Goal: Task Accomplishment & Management: Manage account settings

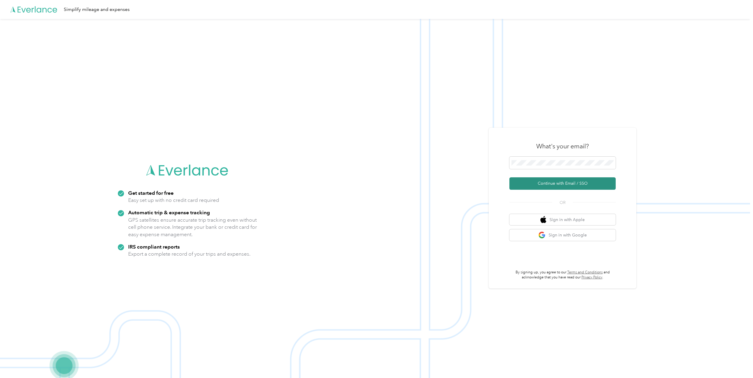
click at [562, 184] on button "Continue with Email / SSO" at bounding box center [562, 183] width 106 height 12
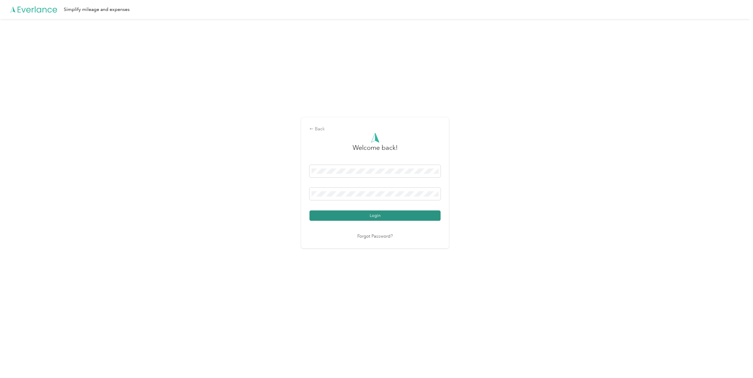
click at [359, 215] on button "Login" at bounding box center [375, 215] width 131 height 10
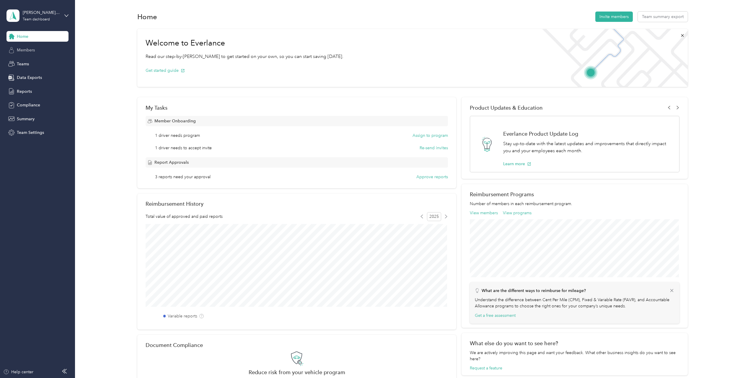
click at [29, 54] on div "Members" at bounding box center [37, 50] width 62 height 11
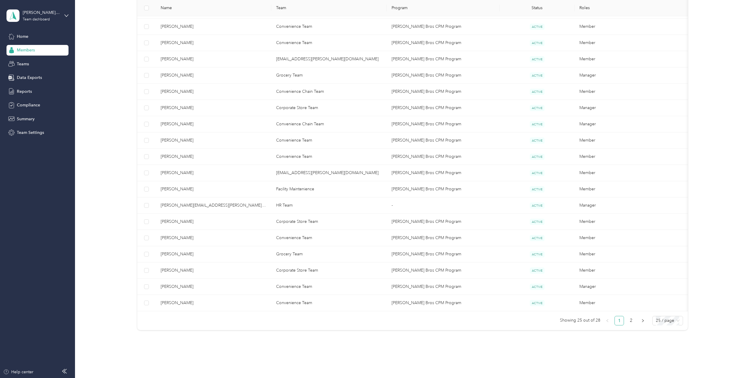
scroll to position [266, 0]
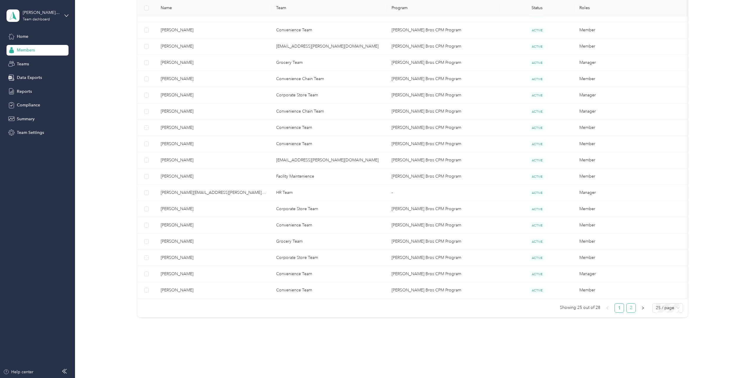
click at [627, 305] on link "2" at bounding box center [631, 307] width 9 height 9
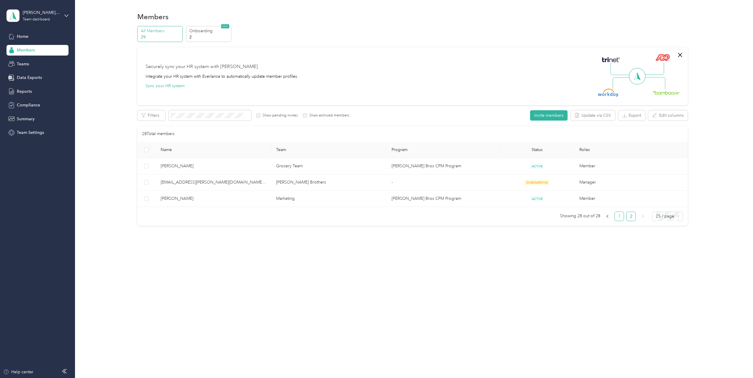
click at [624, 216] on link "1" at bounding box center [619, 216] width 9 height 9
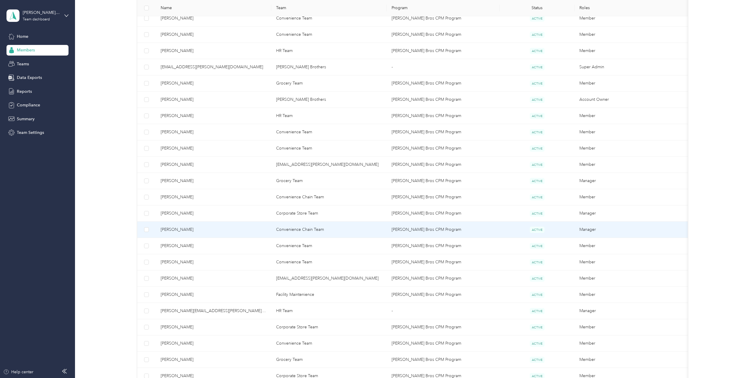
scroll to position [177, 0]
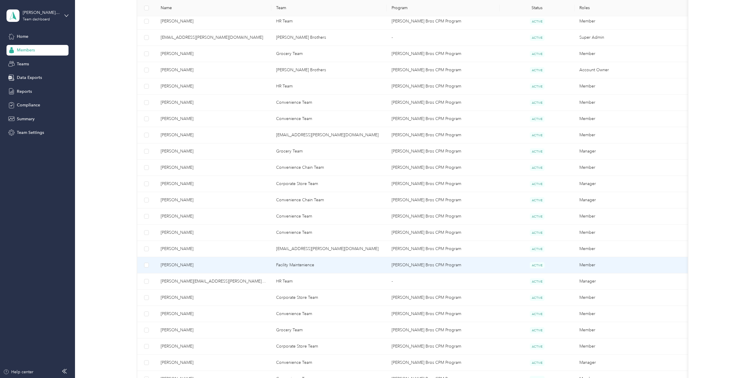
click at [244, 264] on span "[PERSON_NAME]" at bounding box center [214, 265] width 106 height 6
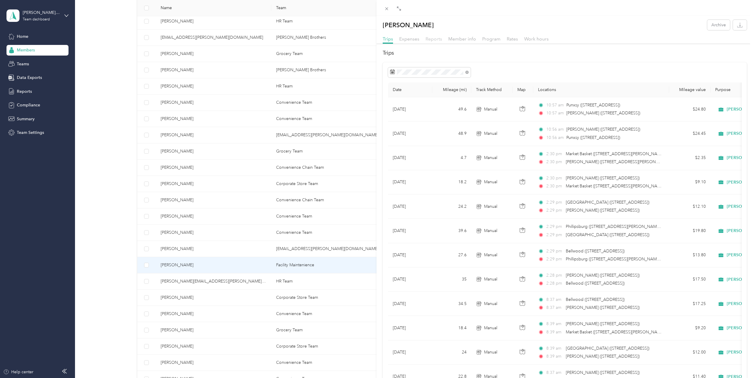
click at [435, 39] on span "Reports" at bounding box center [434, 39] width 17 height 6
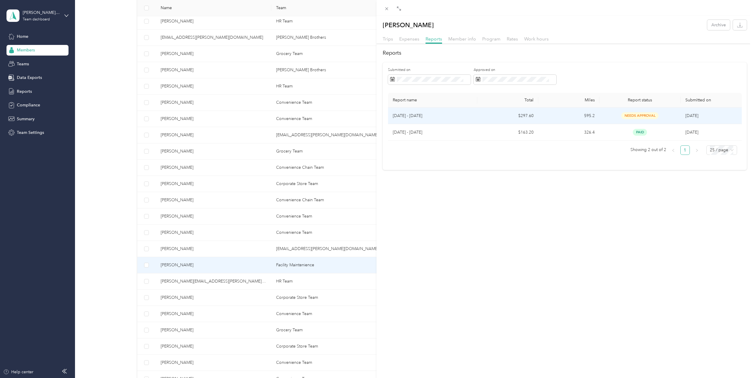
click at [637, 114] on span "needs approval" at bounding box center [639, 115] width 37 height 7
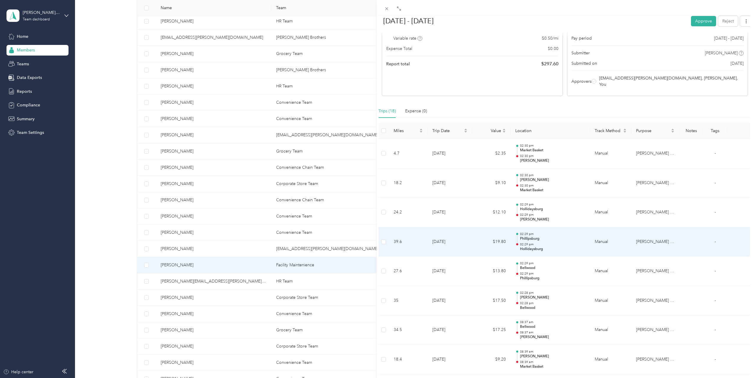
scroll to position [89, 0]
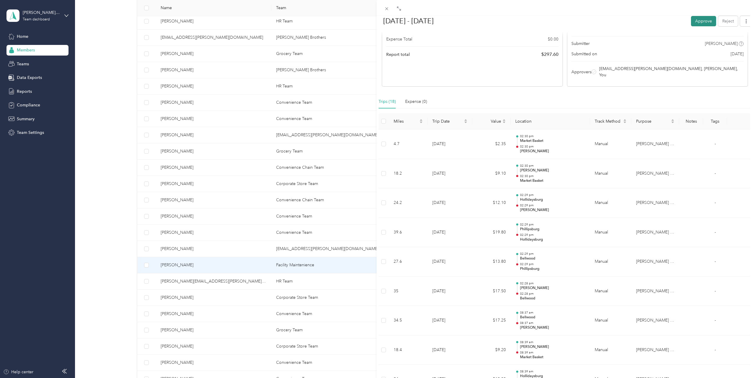
click at [696, 18] on button "Approve" at bounding box center [703, 21] width 25 height 10
